Goal: Transaction & Acquisition: Book appointment/travel/reservation

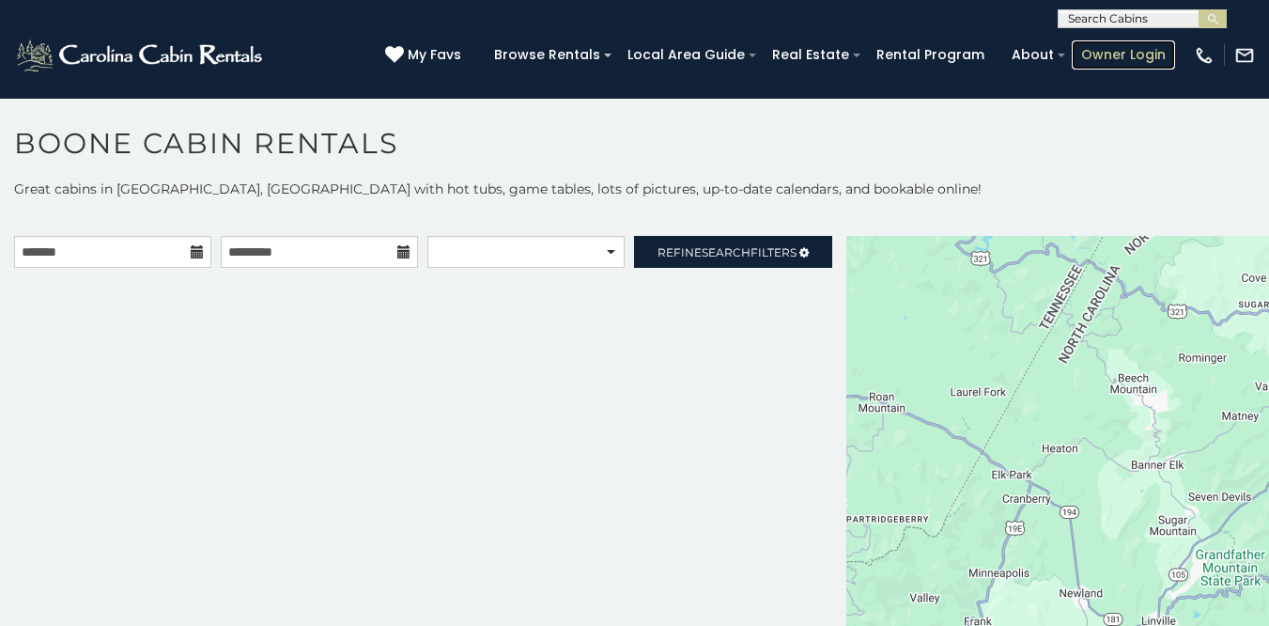
drag, startPoint x: 0, startPoint y: 0, endPoint x: 1112, endPoint y: 55, distance: 1112.9
click at [1112, 55] on link "Owner Login" at bounding box center [1123, 54] width 103 height 29
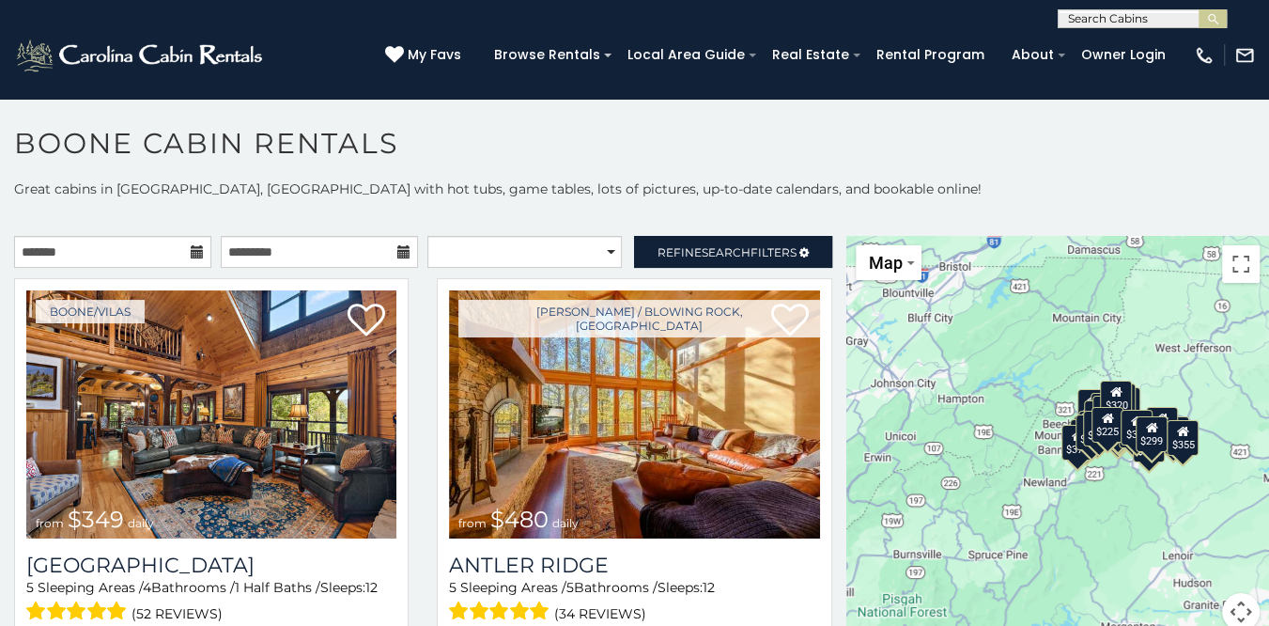
click at [1149, 18] on input "text" at bounding box center [1141, 22] width 164 height 19
type input "****"
click at [1156, 48] on li "Benz ine Farm" at bounding box center [1142, 44] width 167 height 17
click at [1213, 20] on img "submit" at bounding box center [1213, 19] width 14 height 14
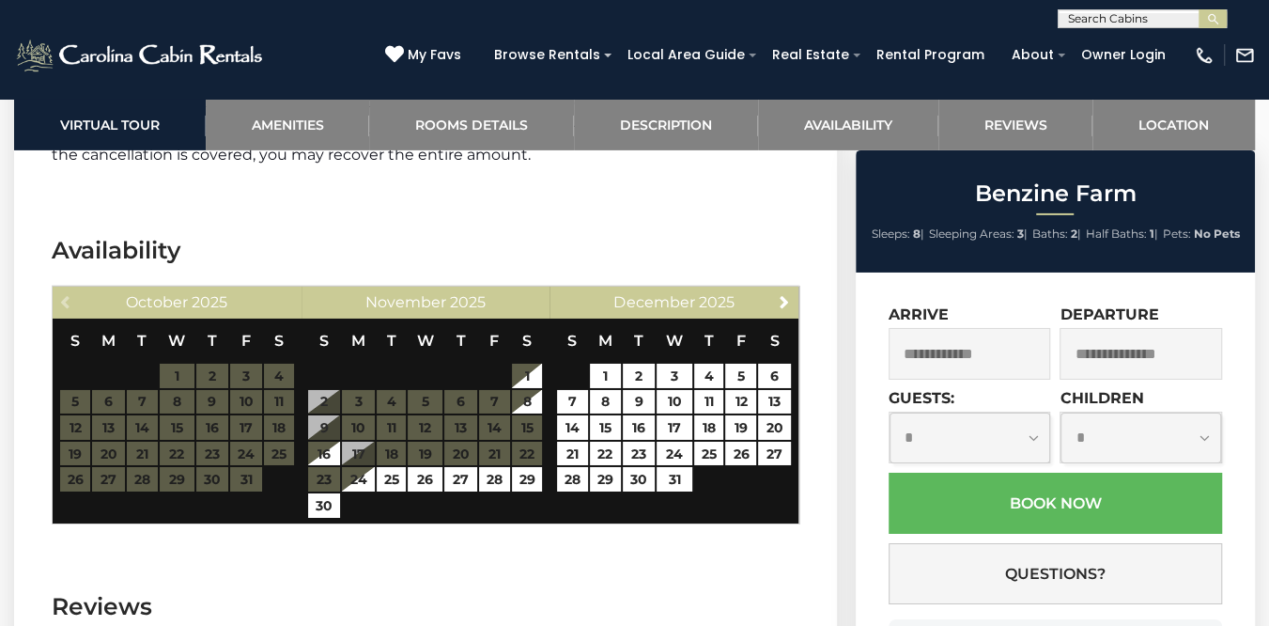
scroll to position [3859, 0]
